Goal: Task Accomplishment & Management: Complete application form

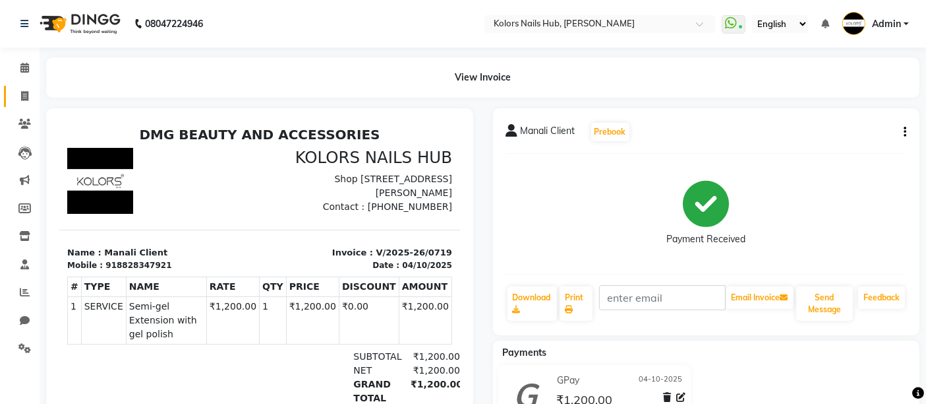
click at [32, 86] on link "Invoice" at bounding box center [20, 97] width 32 height 22
select select "7121"
select select "service"
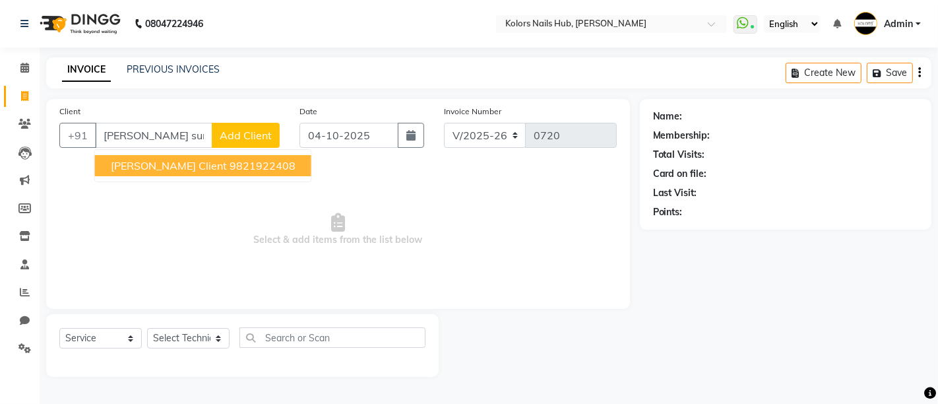
click at [171, 163] on span "[PERSON_NAME] Client" at bounding box center [169, 165] width 116 height 13
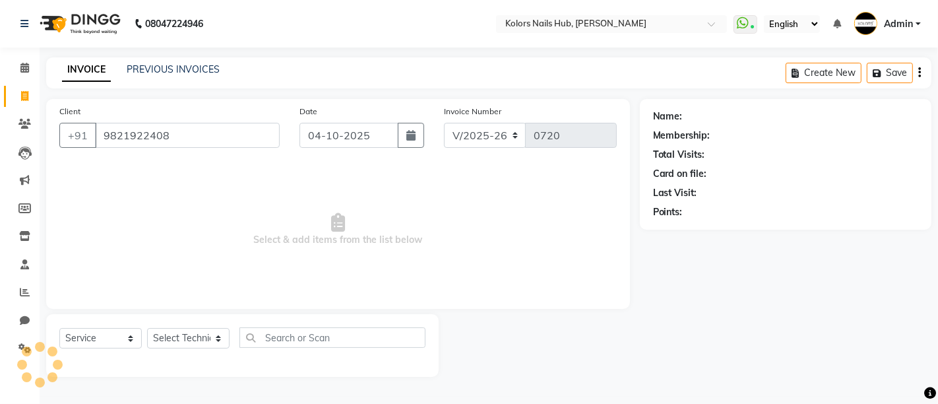
type input "9821922408"
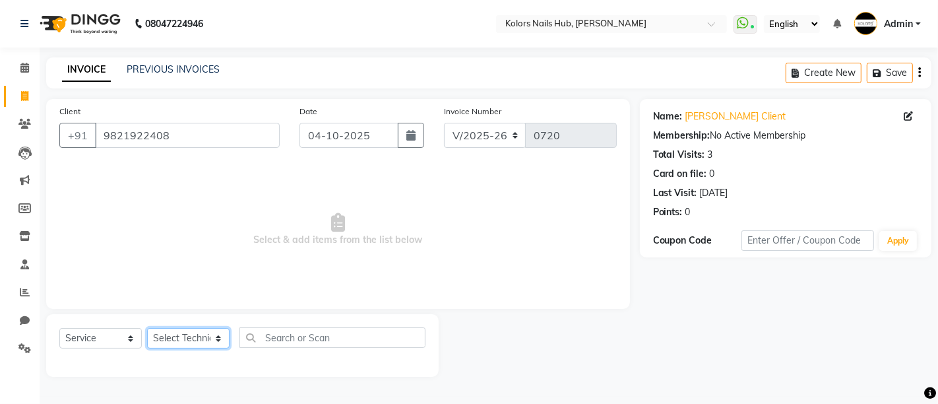
click at [191, 332] on select "Select Technician [PERSON_NAME] [PERSON_NAME]" at bounding box center [188, 338] width 82 height 20
select select "66923"
click at [147, 328] on select "Select Technician [PERSON_NAME] [PERSON_NAME]" at bounding box center [188, 338] width 82 height 20
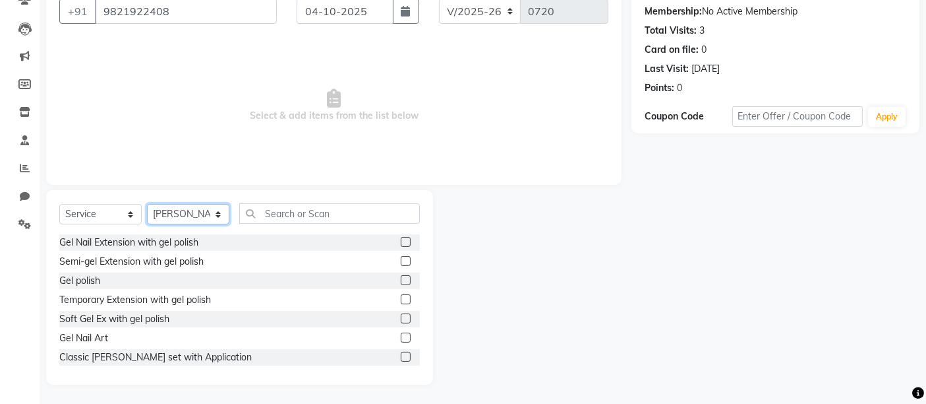
scroll to position [55, 0]
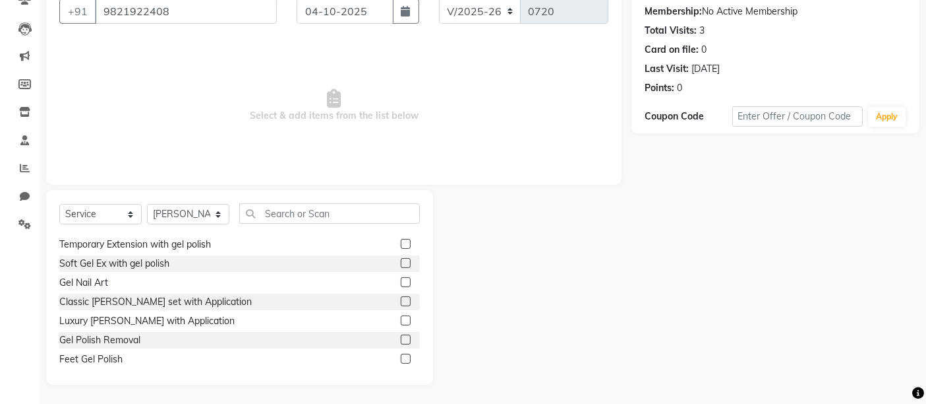
click at [401, 323] on label at bounding box center [406, 320] width 10 height 10
click at [401, 323] on input "checkbox" at bounding box center [405, 321] width 9 height 9
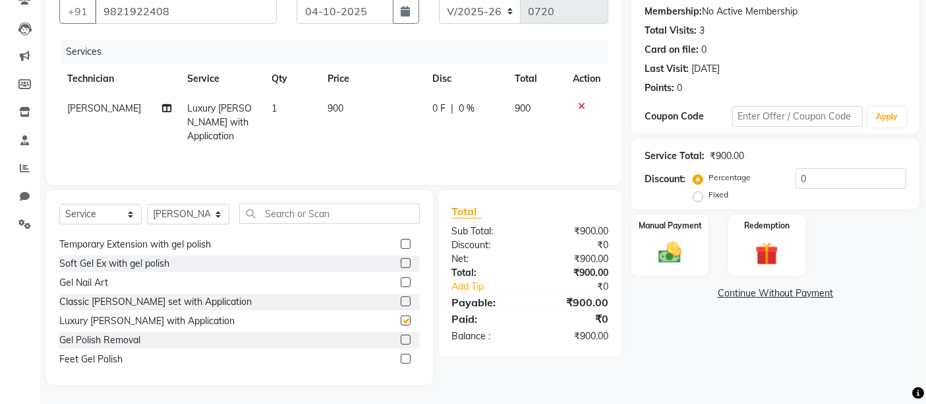
checkbox input "false"
click at [330, 109] on span "900" at bounding box center [336, 108] width 16 height 12
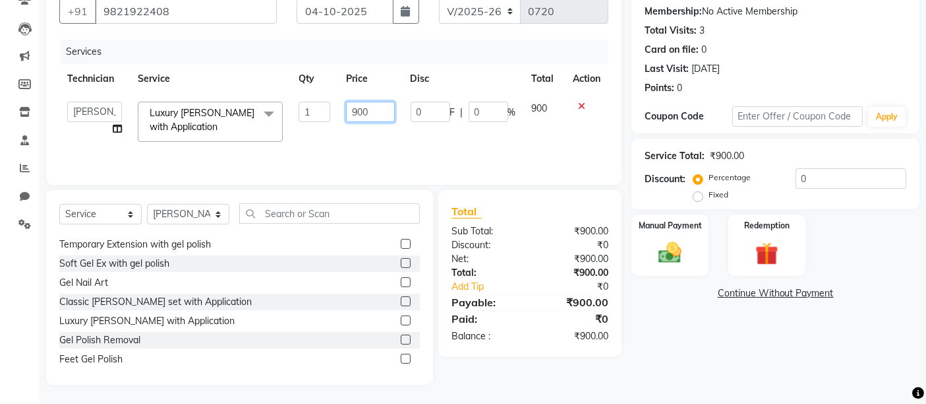
click at [363, 107] on input "900" at bounding box center [370, 112] width 48 height 20
type input "1050"
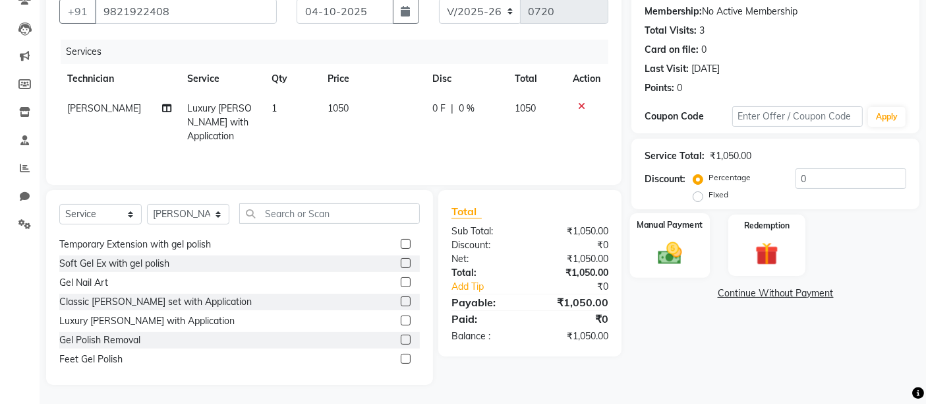
click at [661, 239] on img at bounding box center [671, 253] width 40 height 28
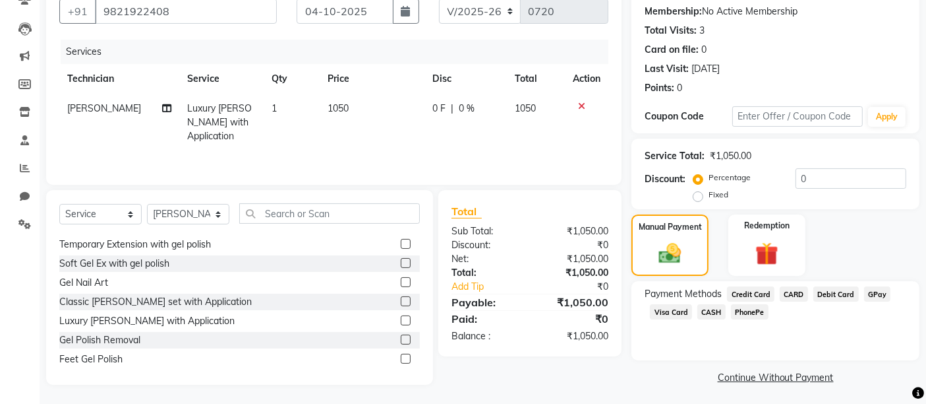
click at [710, 313] on span "CASH" at bounding box center [712, 311] width 28 height 15
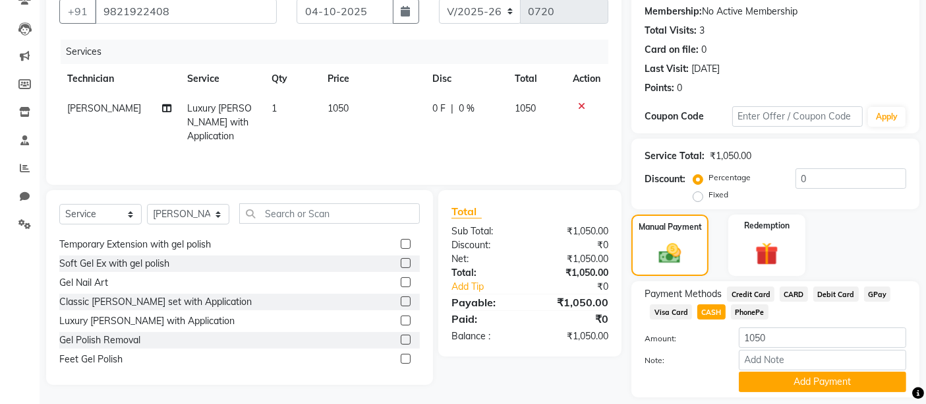
scroll to position [164, 0]
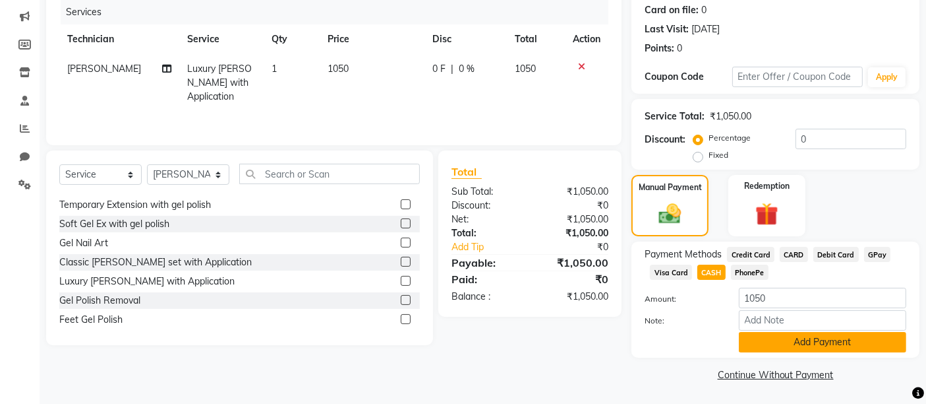
click at [781, 342] on button "Add Payment" at bounding box center [822, 342] width 167 height 20
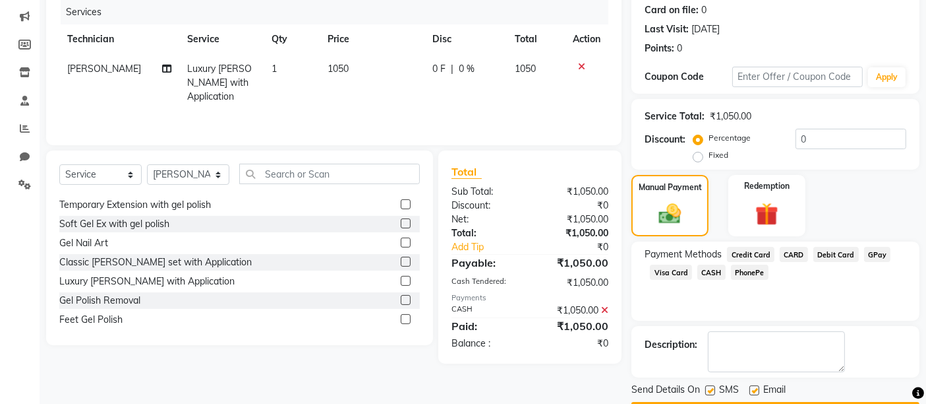
scroll to position [200, 0]
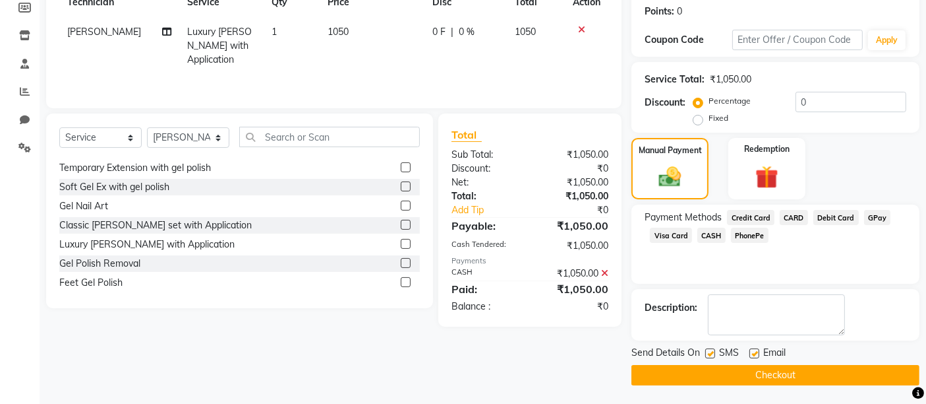
click at [770, 374] on button "Checkout" at bounding box center [776, 375] width 288 height 20
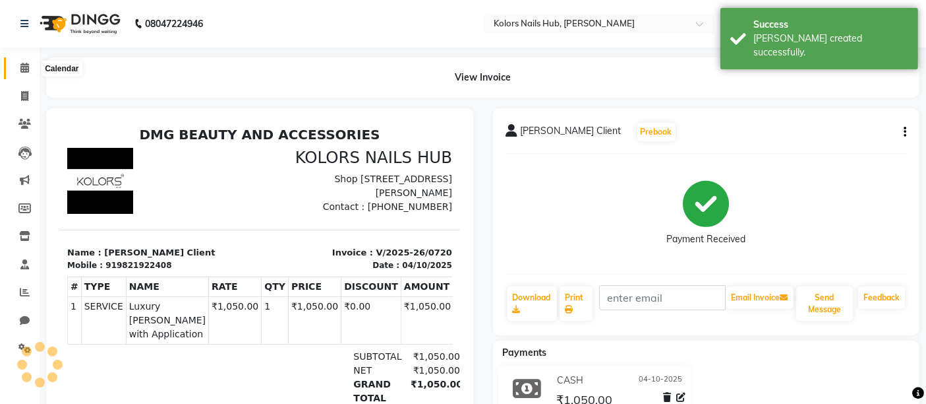
click at [20, 63] on icon at bounding box center [24, 68] width 9 height 10
